Goal: Task Accomplishment & Management: Manage account settings

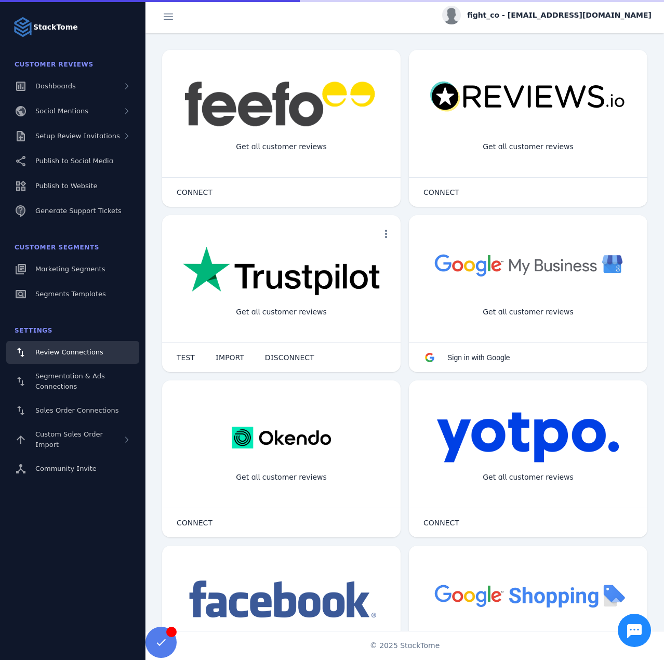
click at [602, 18] on span "fight_co - [EMAIL_ADDRESS][DOMAIN_NAME]" at bounding box center [559, 15] width 184 height 11
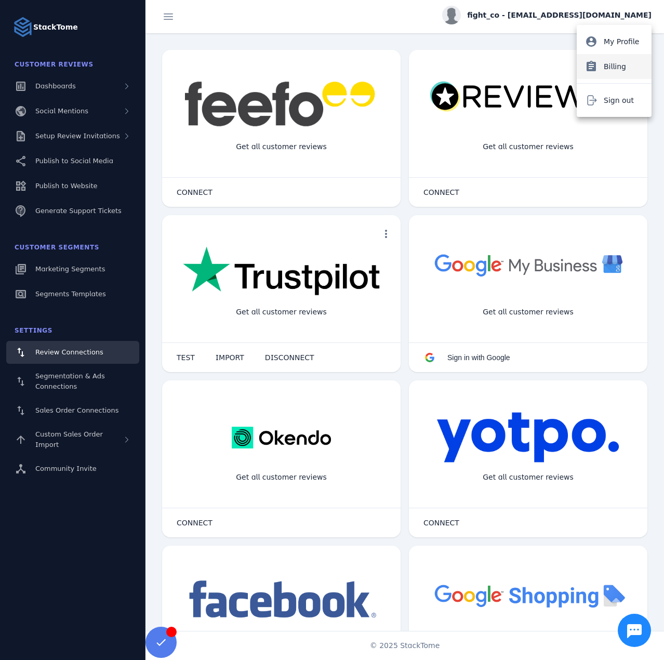
click at [616, 63] on span "Billing" at bounding box center [614, 66] width 22 height 12
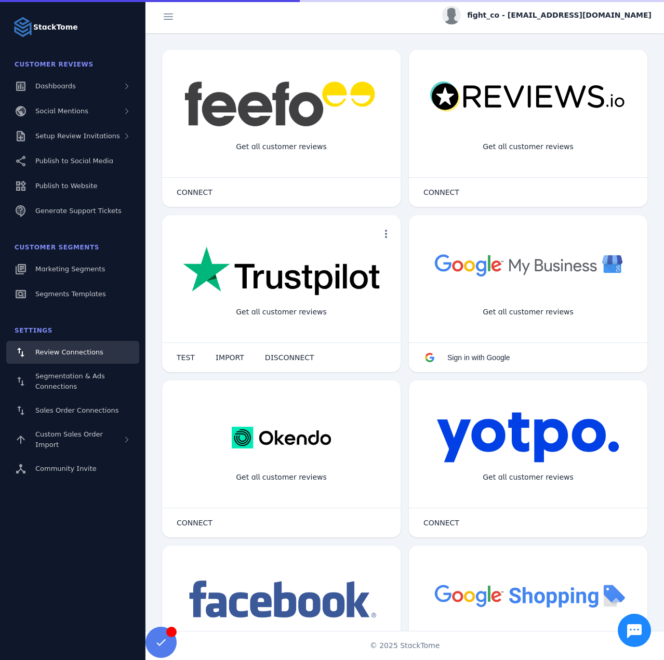
click at [566, 16] on span "fight_co - [EMAIL_ADDRESS][DOMAIN_NAME]" at bounding box center [559, 15] width 184 height 11
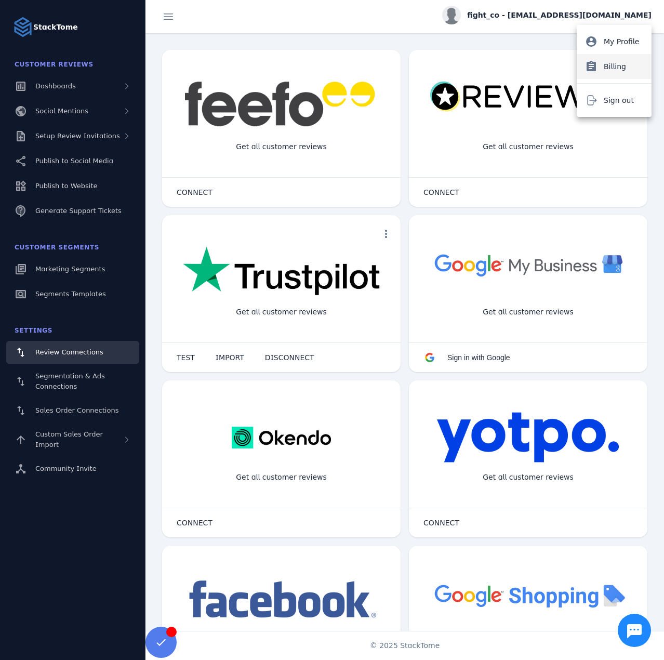
click at [622, 69] on span "Billing" at bounding box center [614, 66] width 22 height 12
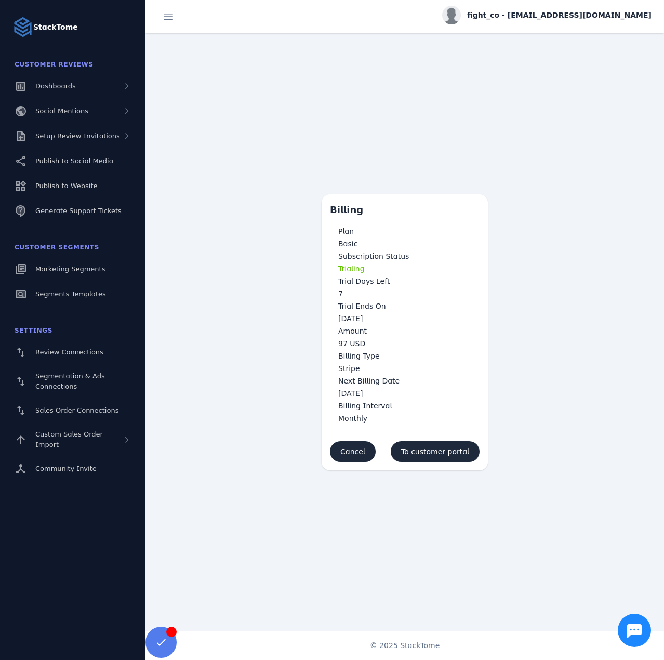
click at [556, 18] on span "fight_co - [EMAIL_ADDRESS][DOMAIN_NAME]" at bounding box center [559, 15] width 184 height 11
click at [611, 103] on span "Sign out" at bounding box center [618, 100] width 30 height 12
